Goal: Find specific page/section: Find specific page/section

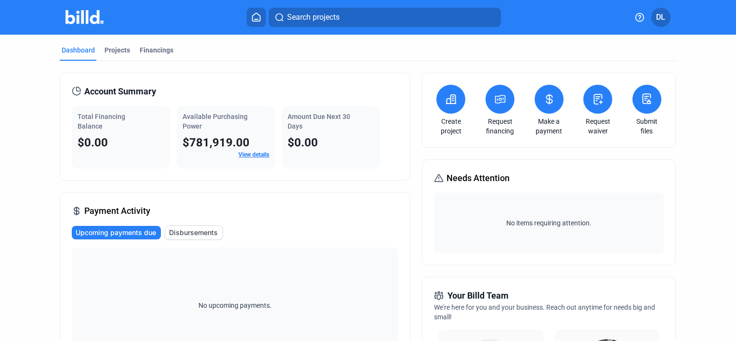
click at [183, 231] on span "Disbursements" at bounding box center [193, 233] width 49 height 10
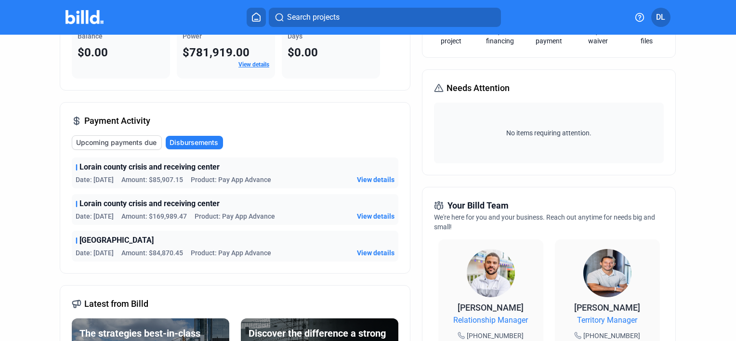
scroll to position [96, 0]
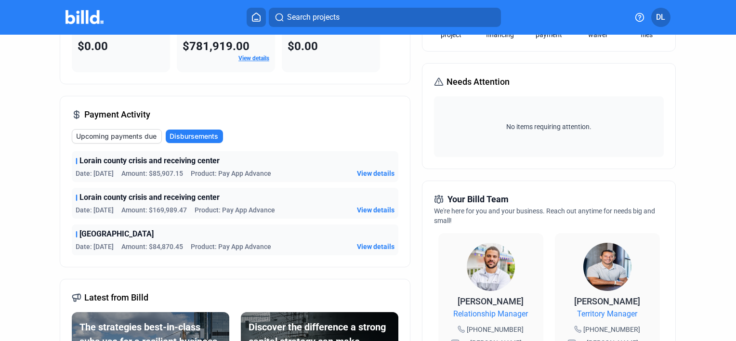
click at [131, 136] on span "Upcoming payments due" at bounding box center [116, 137] width 80 height 10
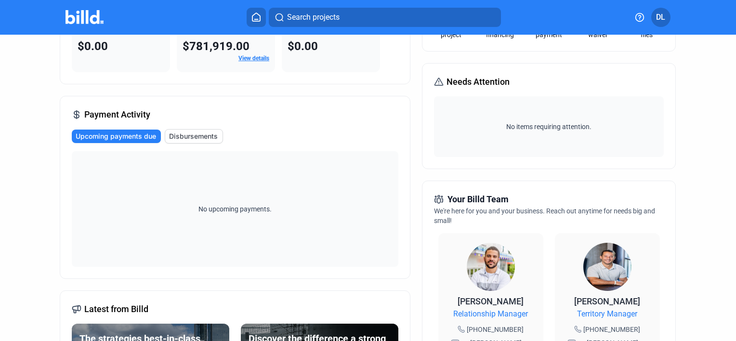
scroll to position [0, 0]
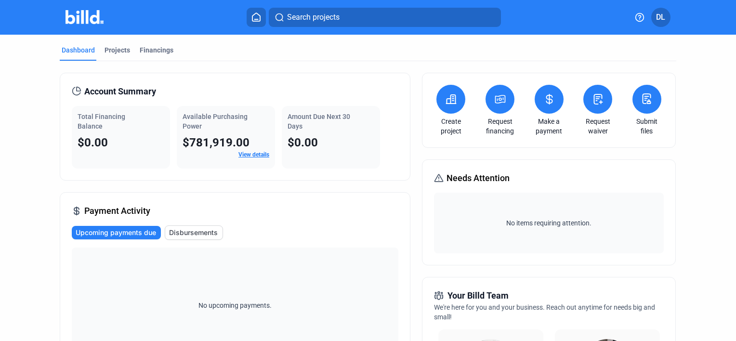
click at [251, 153] on link "View details" at bounding box center [254, 154] width 31 height 7
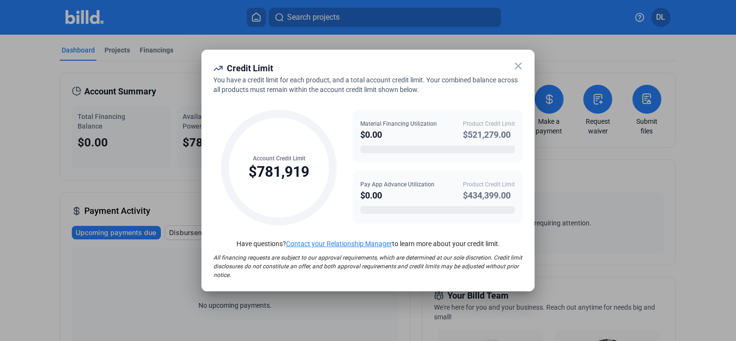
click at [515, 65] on icon at bounding box center [519, 66] width 12 height 12
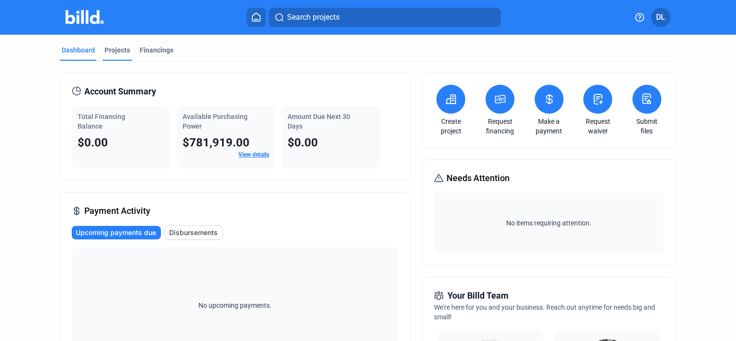
click at [112, 50] on div "Projects" at bounding box center [118, 50] width 26 height 10
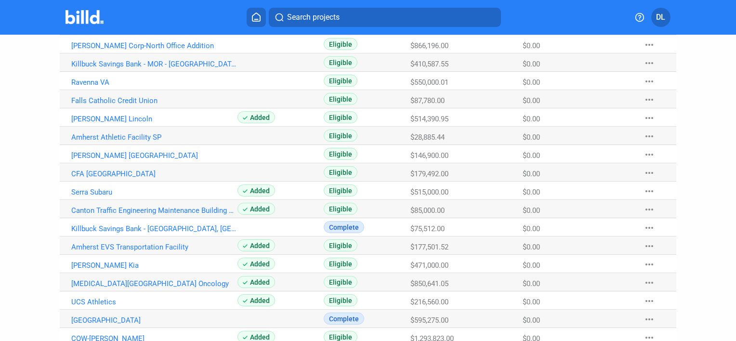
scroll to position [48, 0]
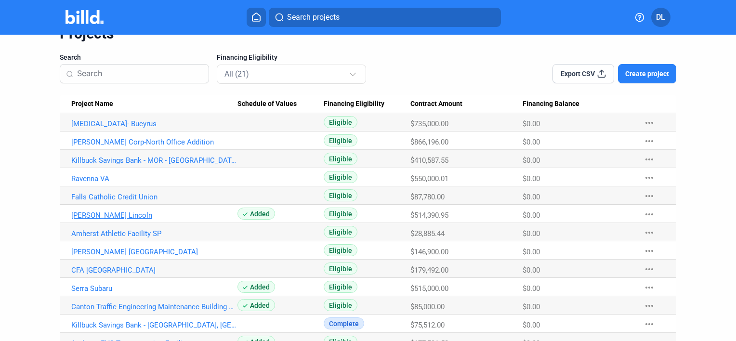
click at [106, 213] on link "[PERSON_NAME] Lincoln" at bounding box center [154, 215] width 166 height 9
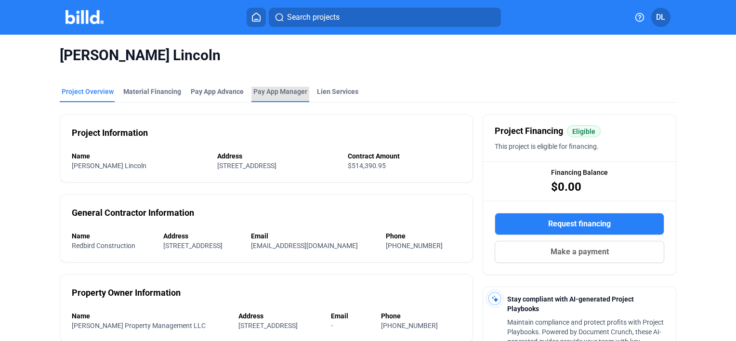
click at [274, 91] on span "Pay App Manager" at bounding box center [280, 92] width 54 height 10
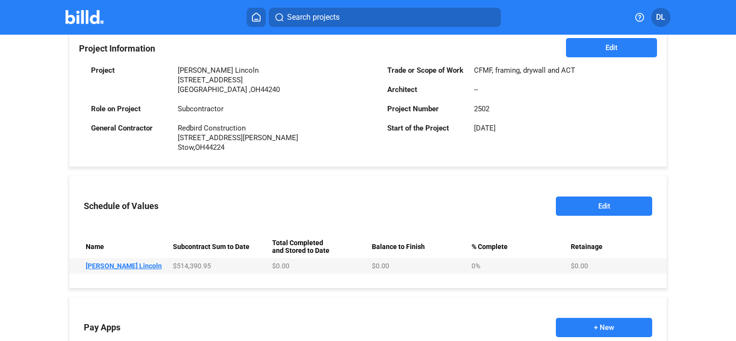
scroll to position [289, 0]
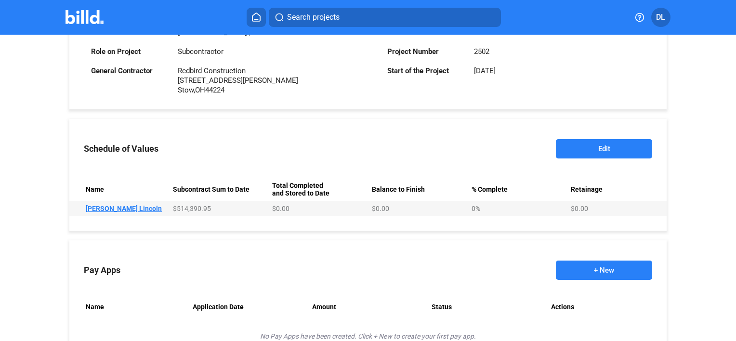
click at [122, 207] on td "Name [PERSON_NAME]" at bounding box center [119, 208] width 100 height 15
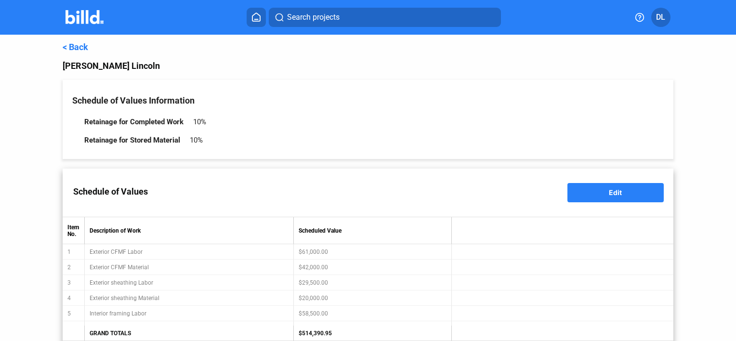
click at [79, 44] on link "< Back" at bounding box center [76, 47] width 26 height 10
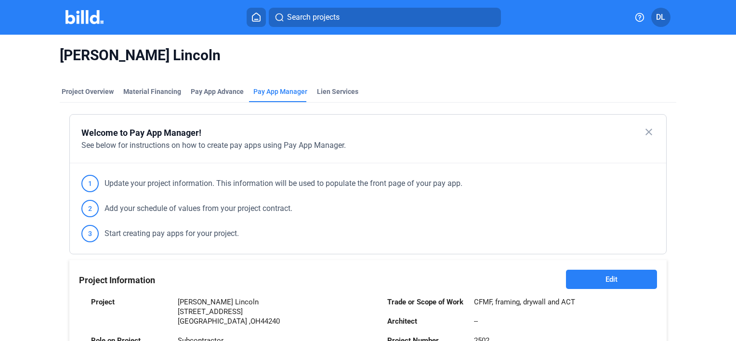
click at [83, 15] on img at bounding box center [85, 17] width 38 height 14
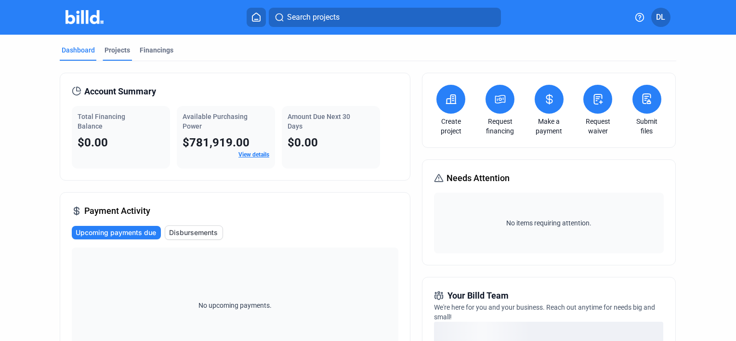
click at [117, 48] on div "Projects" at bounding box center [118, 50] width 26 height 10
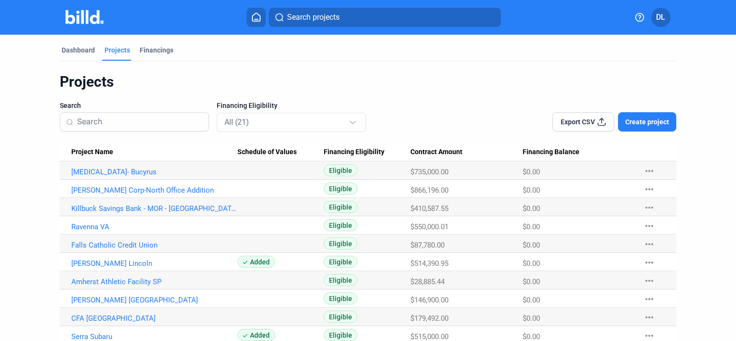
click at [175, 51] on div "Dashboard Projects Financings" at bounding box center [368, 52] width 617 height 15
click at [160, 51] on div "Financings" at bounding box center [157, 50] width 34 height 10
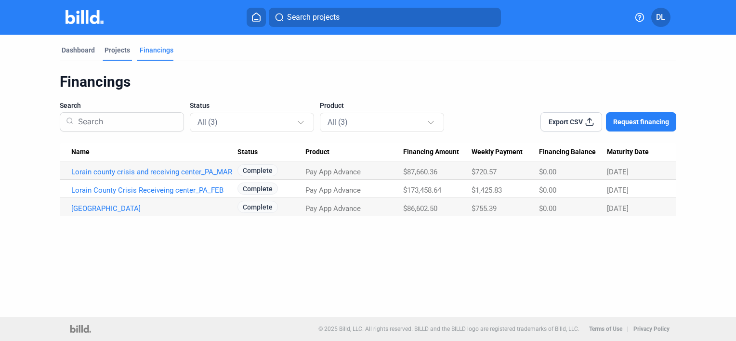
click at [120, 51] on div "Projects" at bounding box center [118, 50] width 26 height 10
